Goal: Check status: Check status

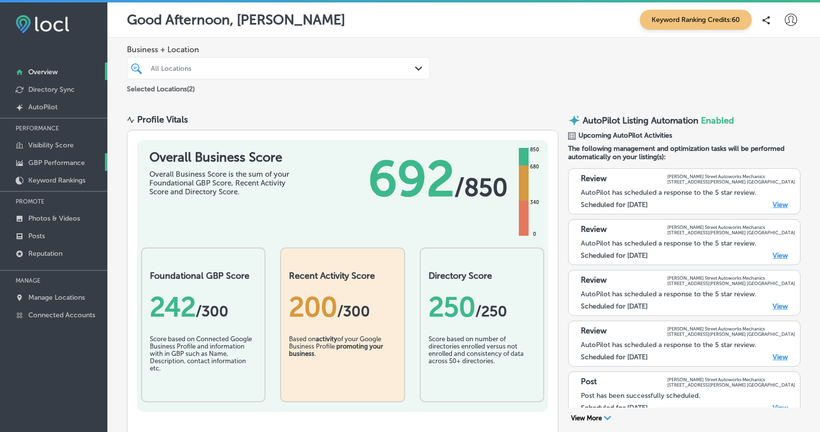
click at [56, 162] on p "GBP Performance" at bounding box center [56, 163] width 57 height 8
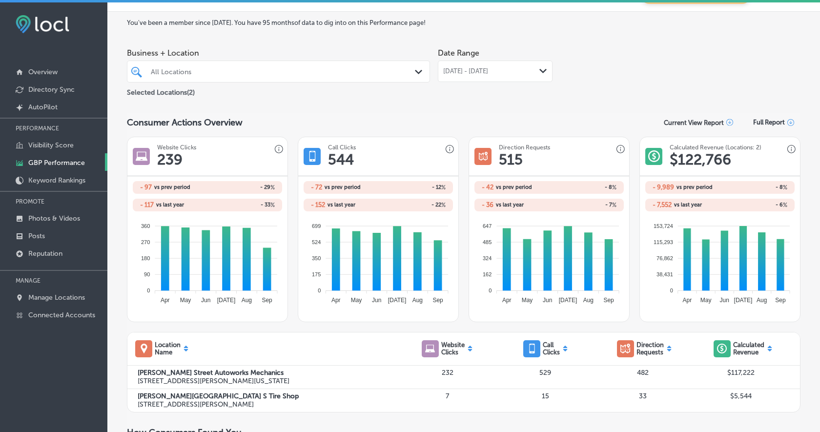
scroll to position [15, 0]
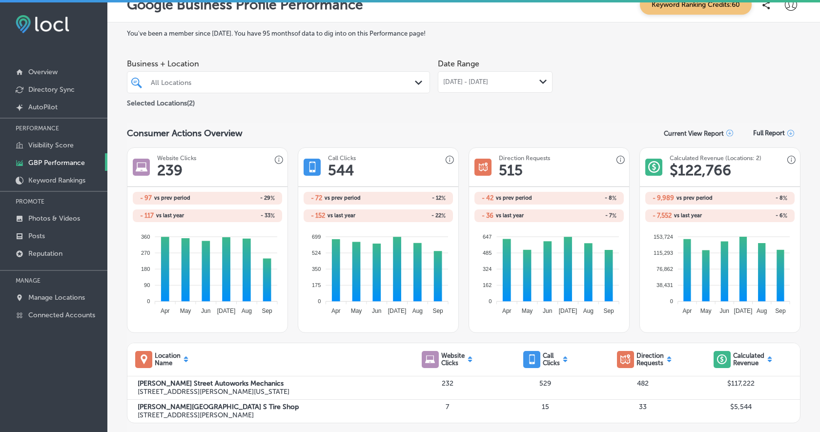
click at [488, 84] on span "[DATE] - [DATE]" at bounding box center [465, 82] width 45 height 8
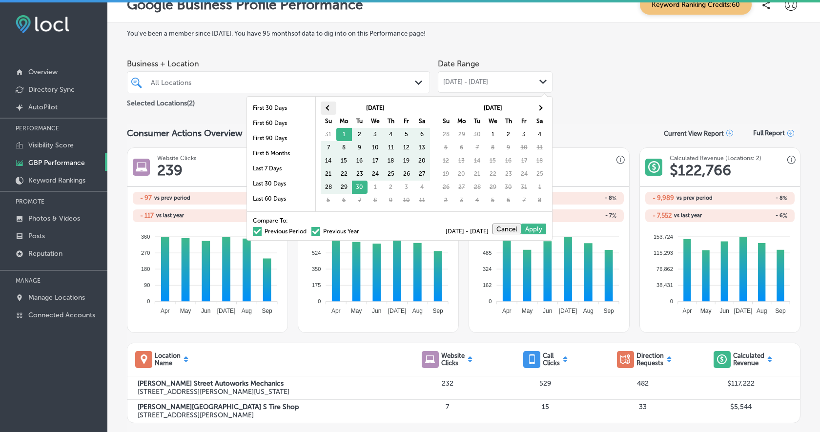
click at [328, 104] on th at bounding box center [328, 107] width 16 height 13
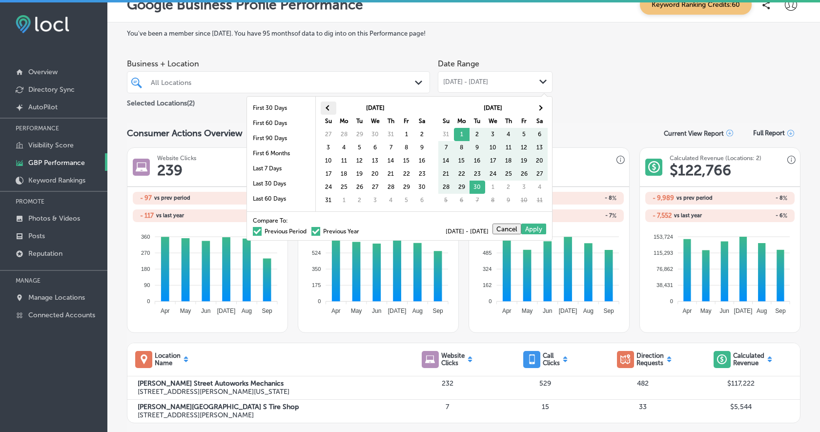
click at [328, 107] on span at bounding box center [327, 107] width 5 height 5
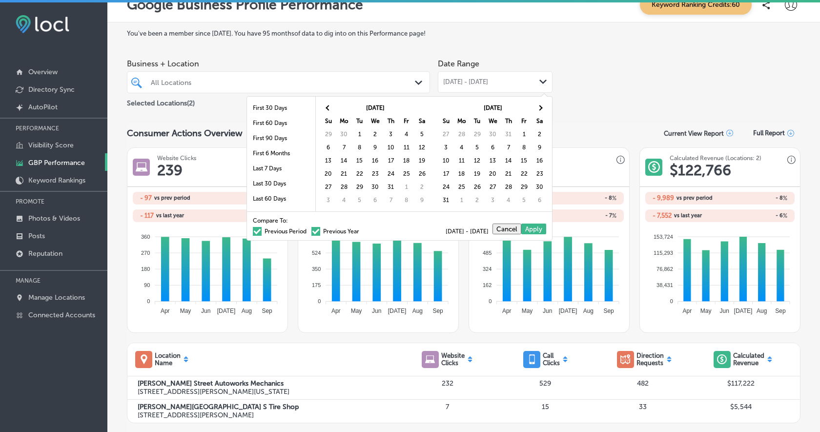
click at [328, 107] on span at bounding box center [327, 107] width 5 height 5
click at [542, 106] on th at bounding box center [540, 107] width 16 height 13
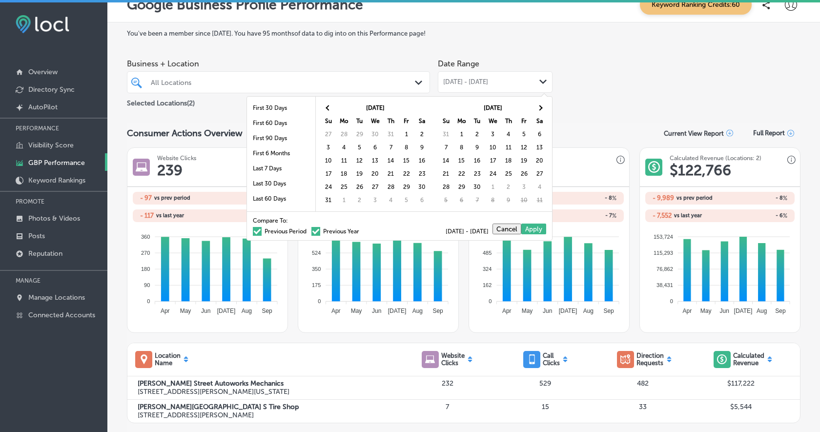
click at [542, 106] on th at bounding box center [540, 107] width 16 height 13
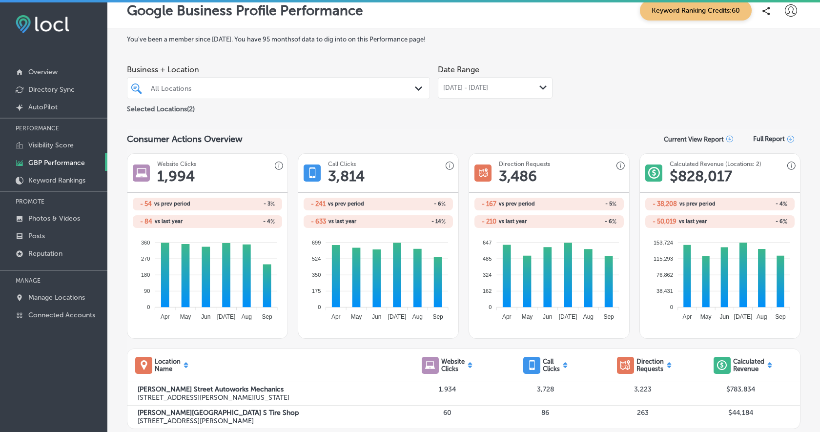
scroll to position [0, 0]
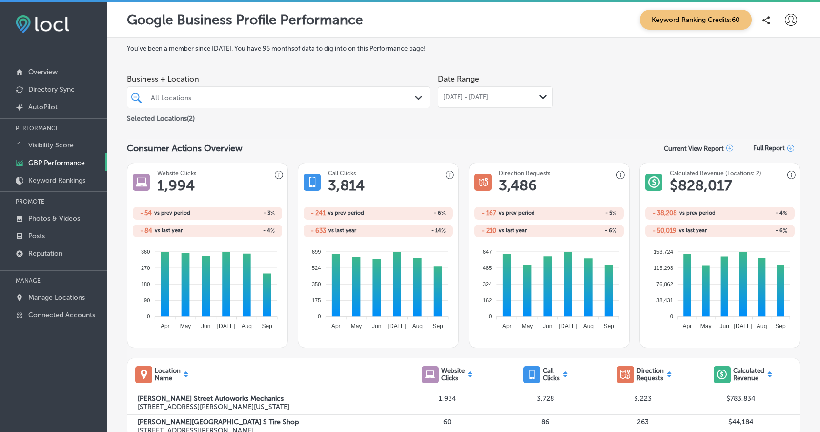
click at [519, 92] on div "[DATE] - [DATE] Path Created with Sketch." at bounding box center [495, 96] width 115 height 21
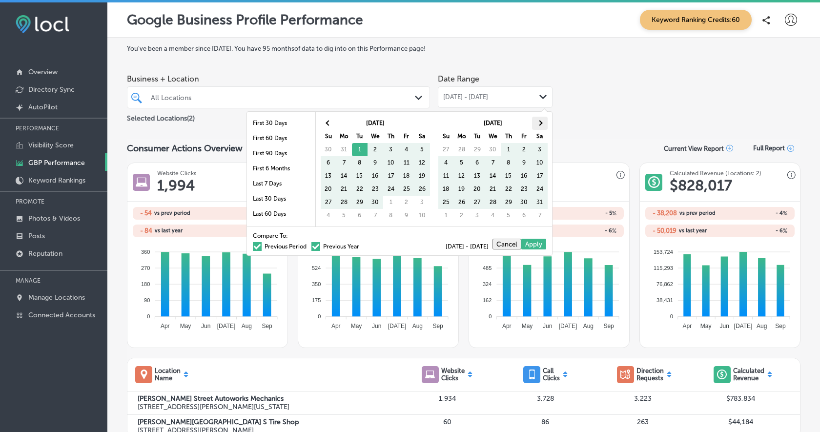
click at [544, 122] on th at bounding box center [540, 123] width 16 height 13
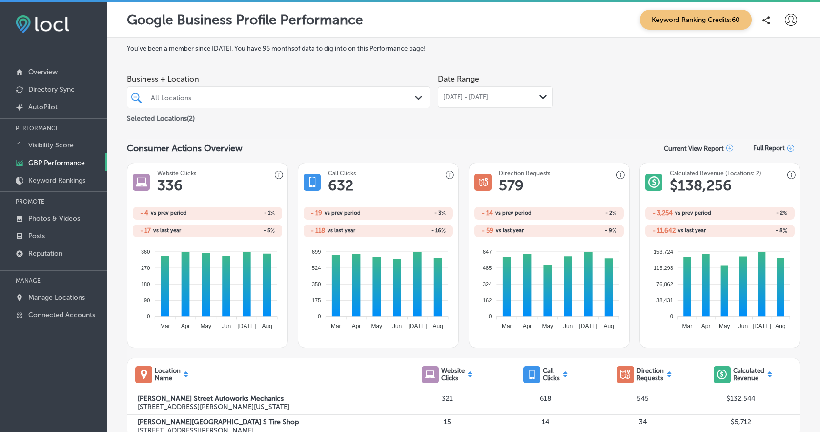
click at [539, 100] on div "Path Created with Sketch." at bounding box center [543, 97] width 8 height 8
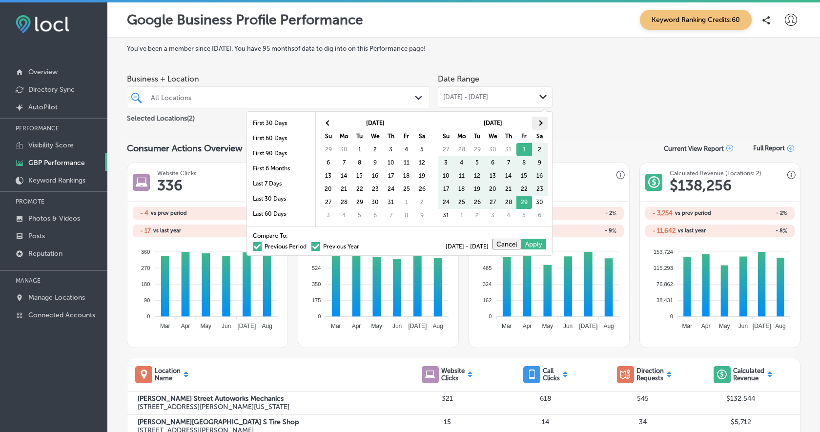
click at [541, 122] on th at bounding box center [540, 123] width 16 height 13
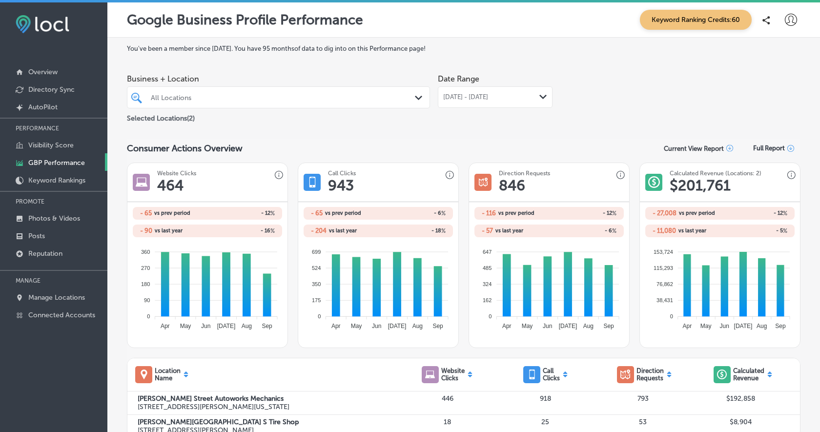
click at [488, 98] on span "[DATE] - [DATE]" at bounding box center [465, 97] width 45 height 8
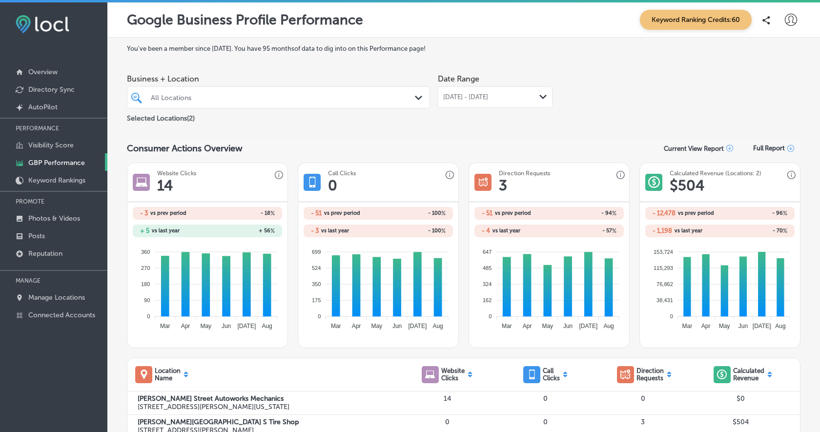
click at [517, 89] on div "[DATE] - [DATE] Path Created with Sketch." at bounding box center [495, 96] width 115 height 21
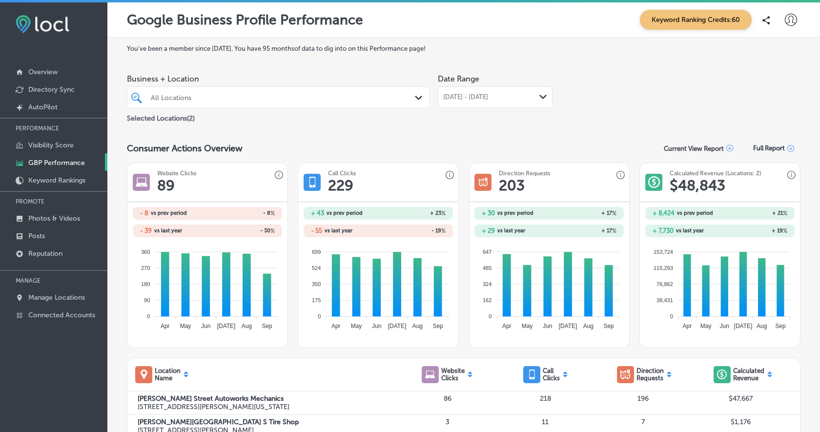
click at [488, 96] on span "[DATE] - [DATE]" at bounding box center [465, 97] width 45 height 8
click at [488, 94] on span "[DATE] - [DATE]" at bounding box center [465, 97] width 45 height 8
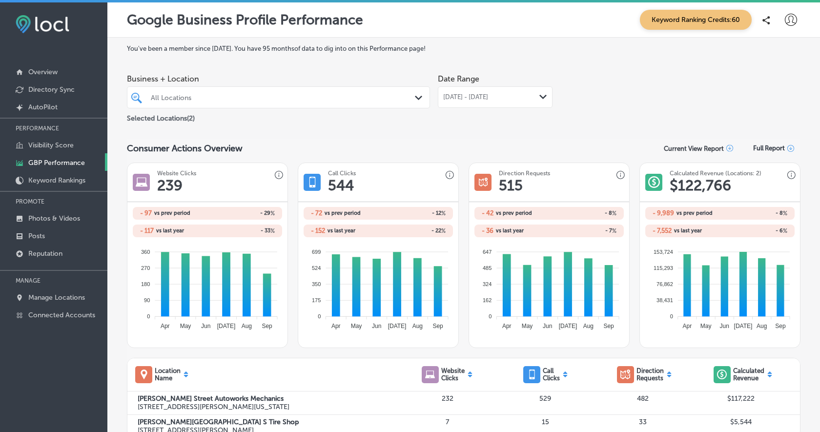
click at [530, 93] on div "[DATE] - [DATE] Path Created with Sketch." at bounding box center [495, 96] width 115 height 21
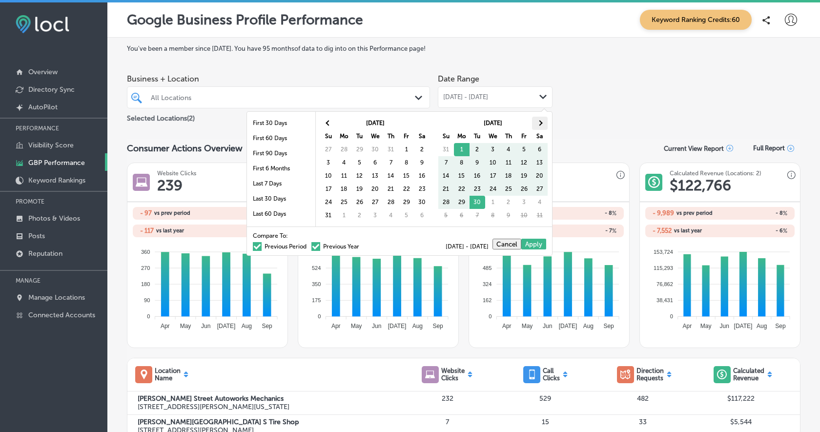
click at [544, 126] on th at bounding box center [540, 123] width 16 height 13
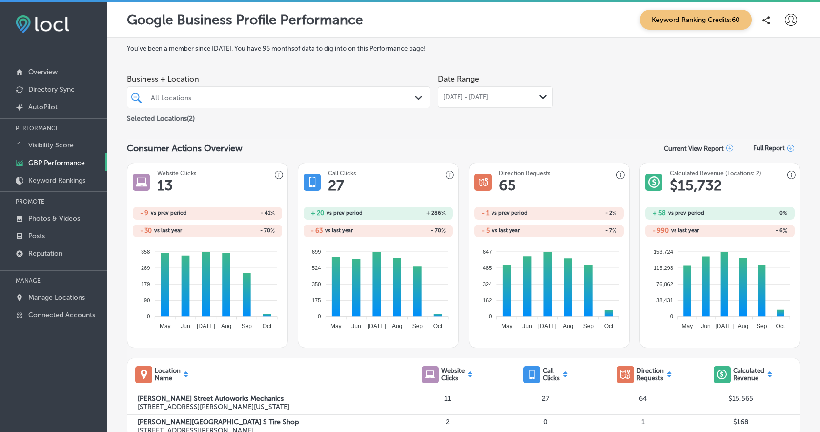
click at [340, 99] on div "All Locations" at bounding box center [283, 97] width 265 height 8
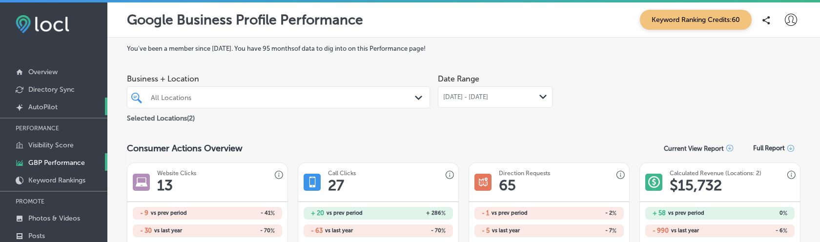
click at [46, 107] on p "AutoPilot" at bounding box center [42, 107] width 29 height 8
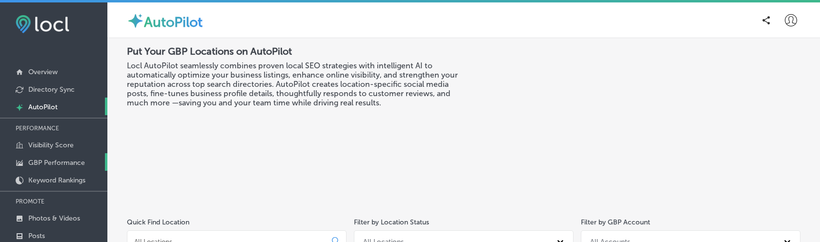
click at [56, 161] on p "GBP Performance" at bounding box center [56, 163] width 57 height 8
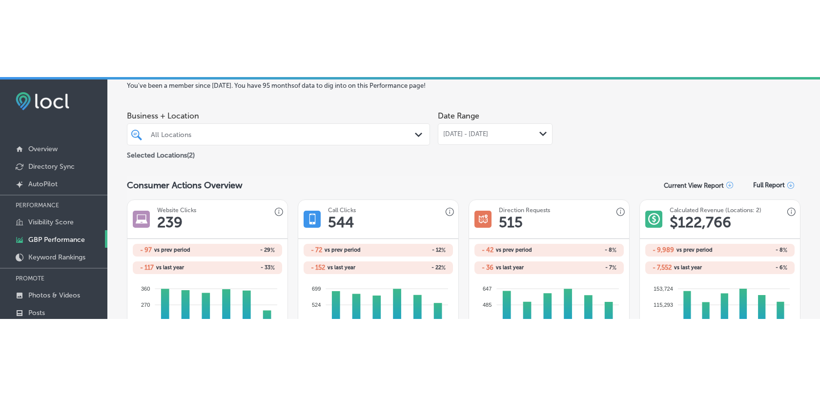
scroll to position [41, 0]
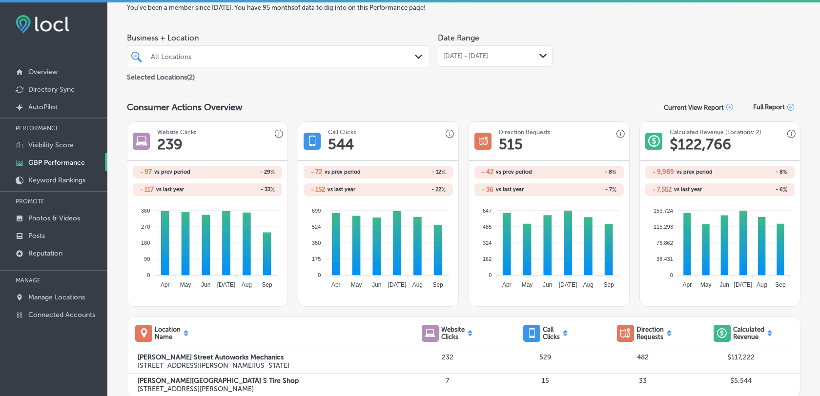
click at [488, 57] on span "[DATE] - [DATE]" at bounding box center [465, 56] width 45 height 8
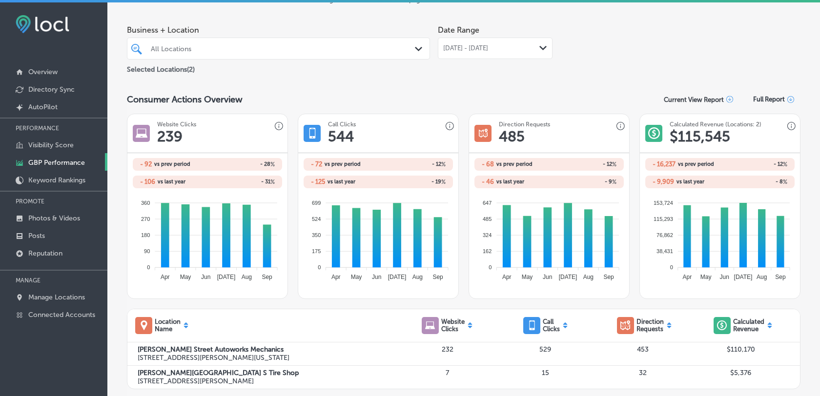
scroll to position [0, 0]
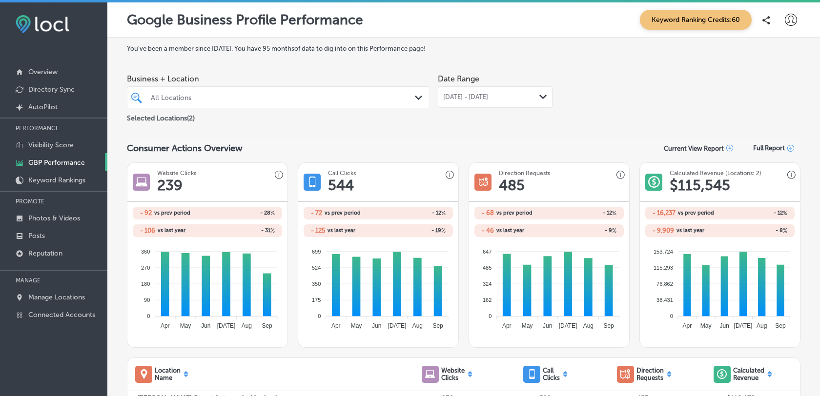
click at [488, 93] on span "[DATE] - [DATE]" at bounding box center [465, 97] width 45 height 8
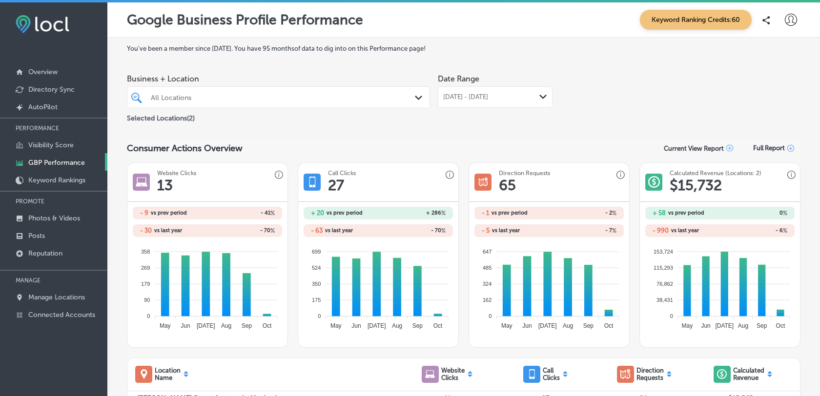
click at [488, 100] on span "[DATE] - [DATE]" at bounding box center [465, 97] width 45 height 8
